Goal: Navigation & Orientation: Find specific page/section

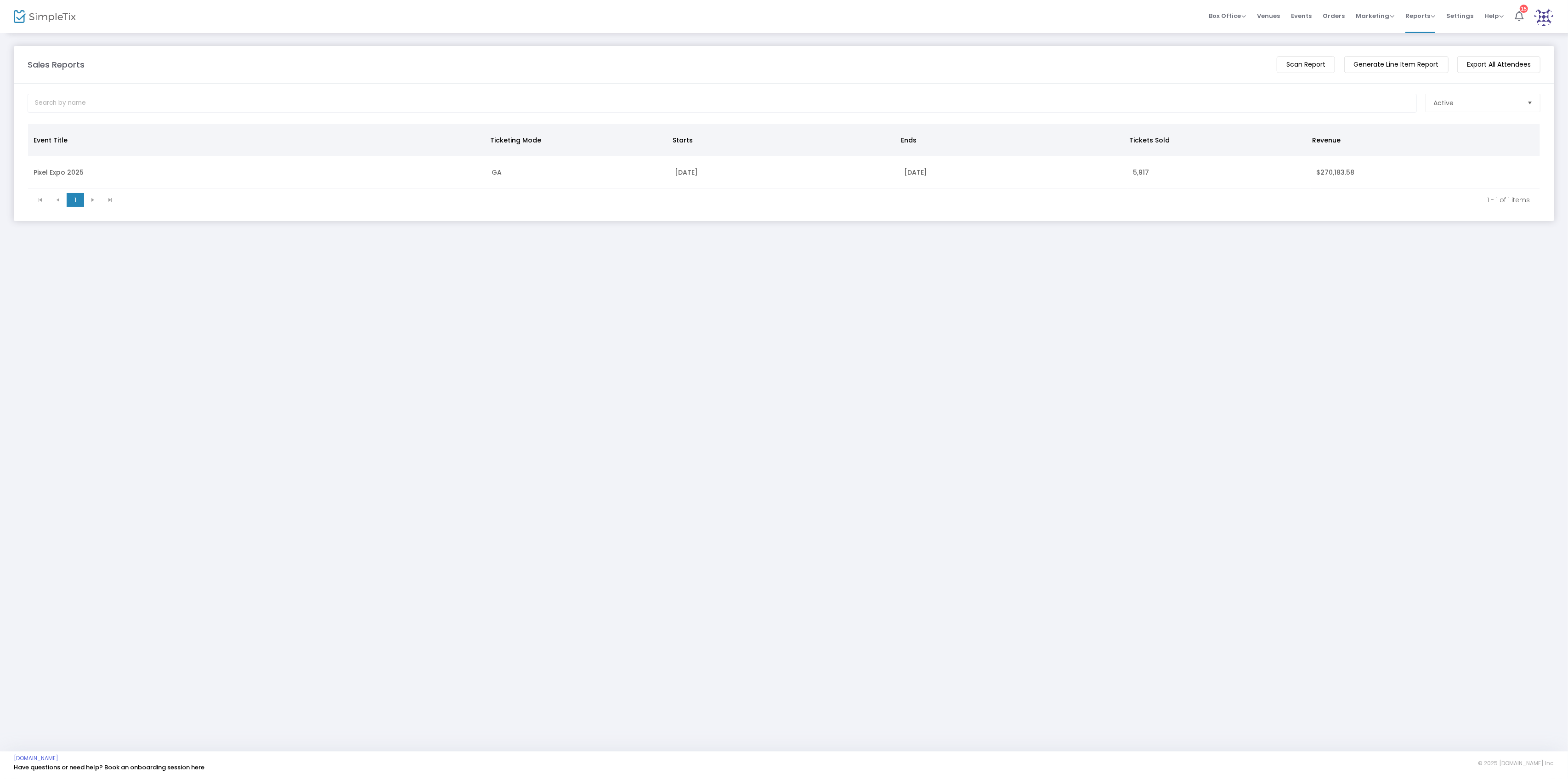
click at [366, 300] on div "Sales Reports View Total Revenue Scan Report Generate Line Item Report Export A…" at bounding box center [784, 391] width 1568 height 719
click at [71, 22] on img at bounding box center [44, 17] width 62 height 14
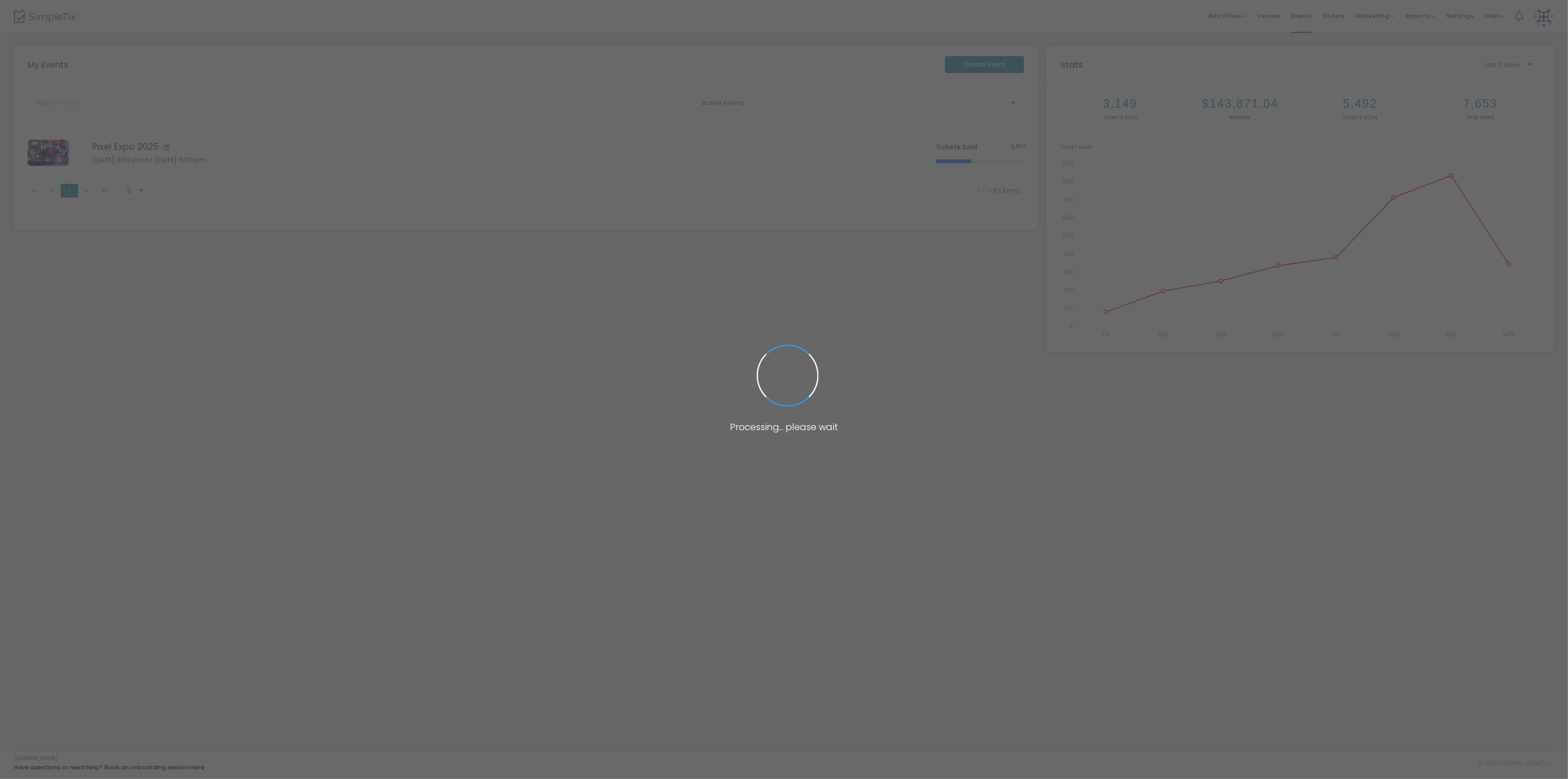
click at [976, 440] on div "My Events Create Event Active Events Event Category Type No section found Pixel…" at bounding box center [784, 391] width 1568 height 719
